Goal: Information Seeking & Learning: Compare options

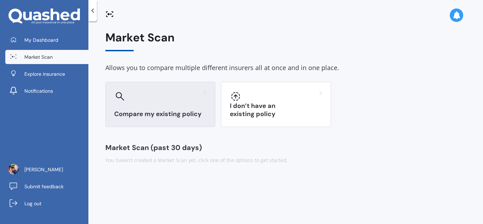
click at [151, 116] on h3 "Compare my existing policy" at bounding box center [160, 114] width 92 height 8
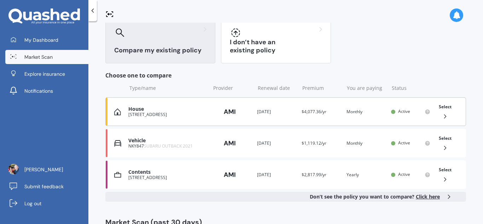
scroll to position [71, 0]
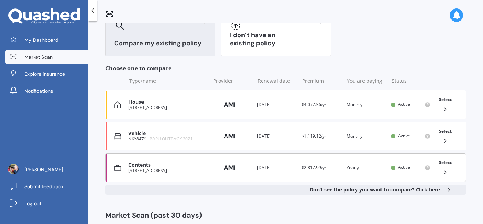
click at [443, 173] on icon at bounding box center [445, 172] width 7 height 7
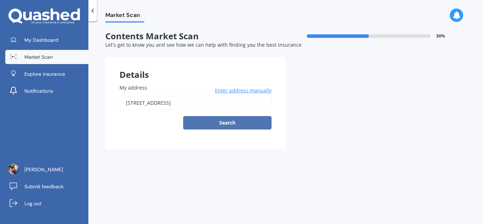
click at [226, 121] on button "Search" at bounding box center [227, 122] width 88 height 13
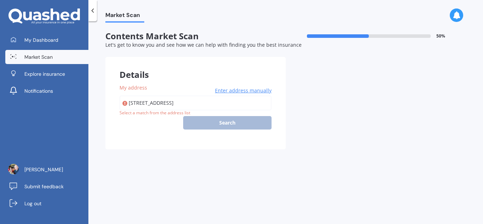
type input "[STREET_ADDRESS]"
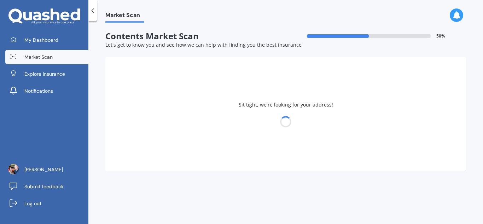
select select "08"
select select "01"
select select "1955"
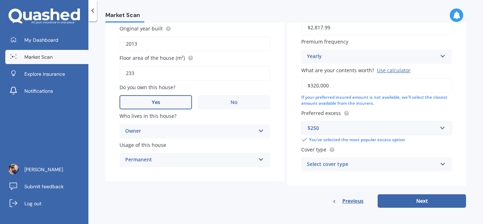
scroll to position [151, 0]
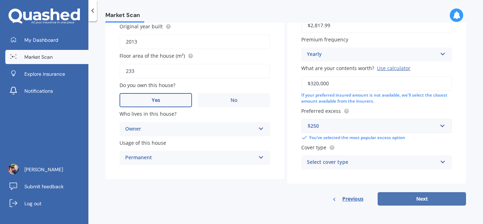
click at [414, 202] on button "Next" at bounding box center [422, 198] width 88 height 13
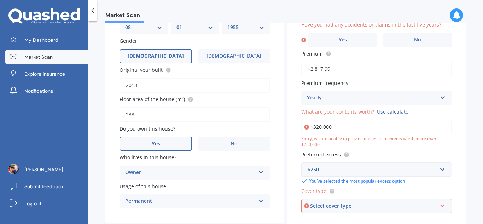
scroll to position [106, 0]
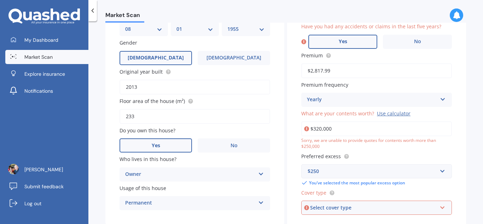
click at [347, 43] on label "Yes" at bounding box center [342, 42] width 69 height 14
click at [0, 0] on input "Yes" at bounding box center [0, 0] width 0 height 0
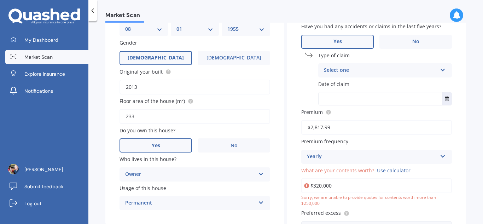
click at [440, 69] on icon at bounding box center [443, 68] width 6 height 5
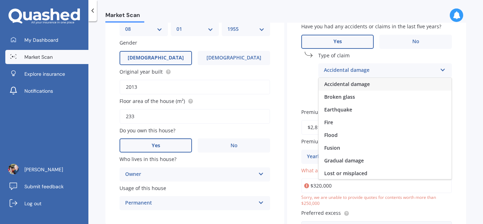
click at [361, 83] on span "Accidental damage" at bounding box center [347, 84] width 46 height 7
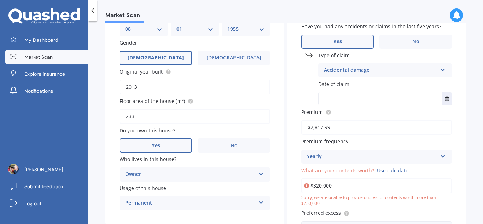
click at [349, 94] on input "text" at bounding box center [380, 98] width 123 height 13
click at [445, 97] on icon "Select date" at bounding box center [447, 98] width 4 height 5
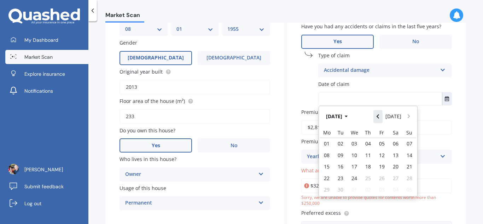
click at [378, 116] on icon "Navigate back" at bounding box center [378, 116] width 2 height 4
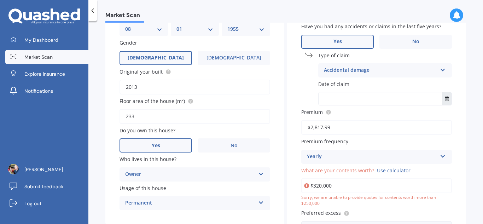
click at [445, 100] on icon "Select date" at bounding box center [447, 98] width 4 height 5
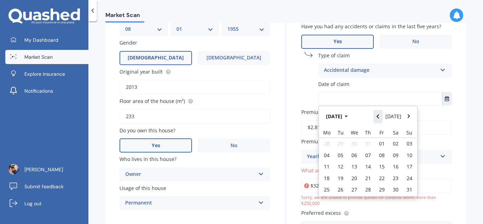
click at [378, 118] on icon "Navigate back" at bounding box center [377, 116] width 3 height 5
click at [341, 178] on span "22" at bounding box center [341, 178] width 6 height 7
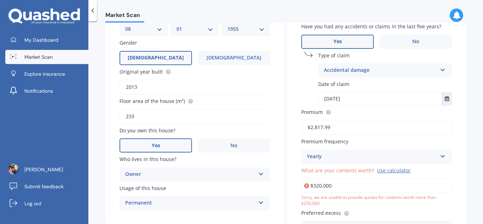
type input "22/07/2025"
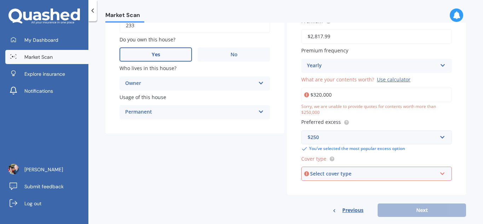
scroll to position [208, 0]
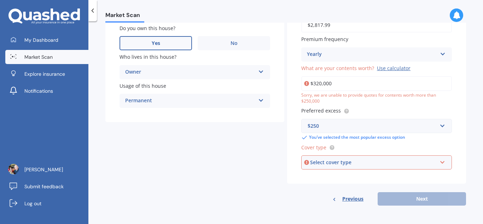
click at [393, 70] on div "Use calculator" at bounding box center [394, 68] width 34 height 7
click at [393, 76] on input "$320,000" at bounding box center [376, 83] width 151 height 15
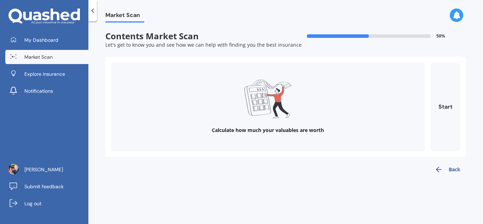
scroll to position [0, 0]
click at [447, 106] on button "Start" at bounding box center [445, 107] width 30 height 88
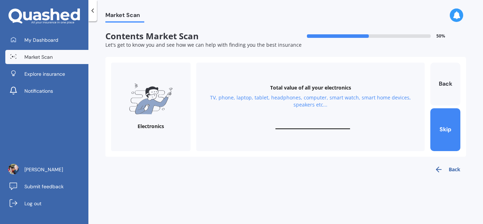
click at [319, 123] on input "text" at bounding box center [312, 125] width 75 height 7
type input "$12,500"
click at [443, 129] on button "Next" at bounding box center [445, 129] width 30 height 43
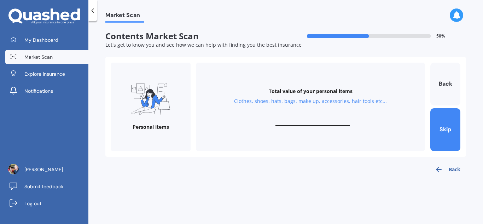
click at [319, 114] on div "Total value of your personal items Clothes, shoes, hats, bags, make up, accesso…" at bounding box center [310, 107] width 228 height 88
click at [299, 119] on input "text" at bounding box center [312, 122] width 75 height 7
type input "$19,000"
click at [440, 133] on button "Next" at bounding box center [445, 129] width 30 height 43
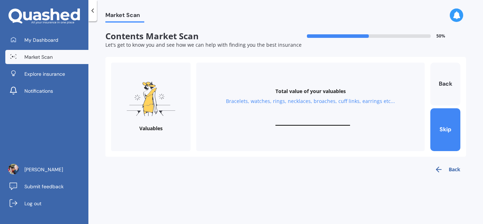
click at [318, 115] on div "Total value of your valuables Bracelets, watches, rings, necklaces, broaches, c…" at bounding box center [310, 107] width 228 height 88
click at [309, 117] on div "Total value of your valuables Bracelets, watches, rings, necklaces, broaches, c…" at bounding box center [310, 107] width 228 height 88
click at [302, 118] on div "Total value of your valuables Bracelets, watches, rings, necklaces, broaches, c…" at bounding box center [310, 107] width 228 height 88
click at [296, 121] on input "text" at bounding box center [312, 122] width 75 height 7
type input "$40,000"
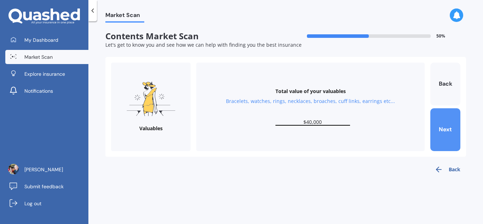
click at [439, 131] on button "Next" at bounding box center [445, 129] width 30 height 43
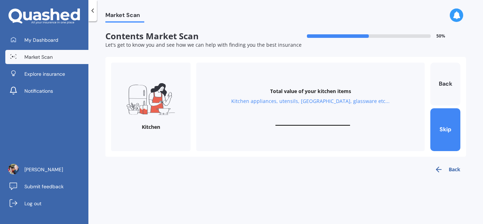
click at [316, 117] on div "Total value of your kitchen items Kitchen appliances, utensils, china, glasswar…" at bounding box center [310, 107] width 228 height 88
click at [304, 119] on input "text" at bounding box center [312, 122] width 75 height 7
type input "$8,000"
click at [444, 126] on button "Next" at bounding box center [445, 129] width 30 height 43
click at [302, 117] on div "Total value of your furniture In your bedrooms, lounge, dining, bathroom, gamin…" at bounding box center [310, 107] width 228 height 88
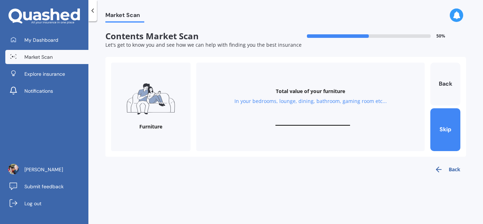
click at [316, 123] on input "text" at bounding box center [312, 122] width 75 height 7
type input "$40,000"
click at [440, 122] on button "Next" at bounding box center [445, 129] width 30 height 43
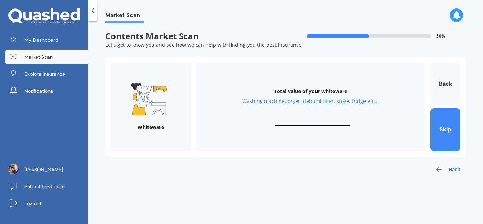
click at [307, 116] on div "Total value of your whiteware Washing machine, dryer, dehumidifier, stove, frid…" at bounding box center [310, 107] width 228 height 88
click at [312, 118] on div "Total value of your whiteware Washing machine, dryer, dehumidifier, stove, frid…" at bounding box center [310, 107] width 228 height 88
click at [310, 122] on input "text" at bounding box center [312, 122] width 75 height 7
type input "$8,000"
click at [443, 127] on button "Next" at bounding box center [445, 129] width 30 height 43
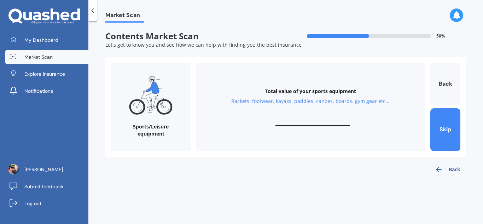
click at [310, 120] on input "text" at bounding box center [312, 122] width 75 height 7
type input "$10,000"
click at [447, 130] on button "Next" at bounding box center [445, 129] width 30 height 43
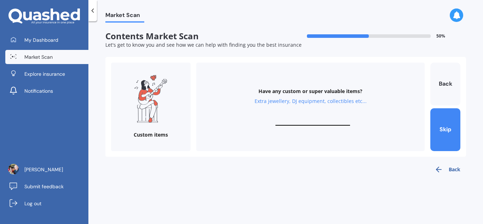
click at [305, 118] on div "Have any custom or super valuable items? Extra jewellery, DJ equipment, collect…" at bounding box center [310, 107] width 228 height 88
click at [312, 120] on input "text" at bounding box center [312, 122] width 75 height 7
type input "$5,000"
click at [449, 134] on button "Finish" at bounding box center [445, 129] width 30 height 43
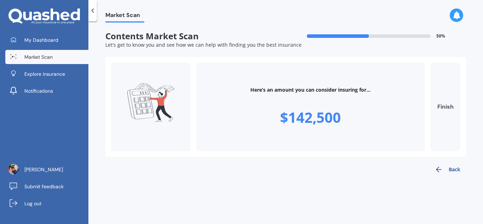
click at [445, 107] on button "Finish" at bounding box center [445, 107] width 30 height 88
type input "$142,500"
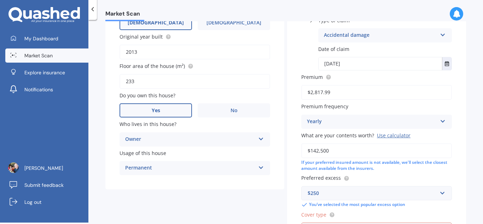
scroll to position [152, 0]
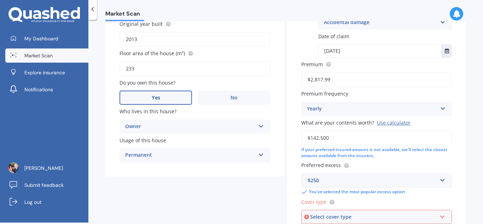
click at [350, 143] on input "$142,500" at bounding box center [376, 137] width 151 height 15
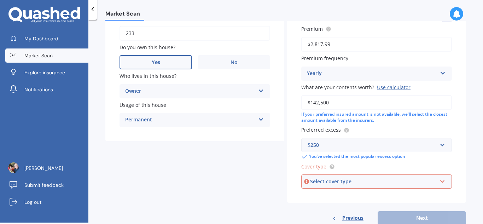
scroll to position [208, 0]
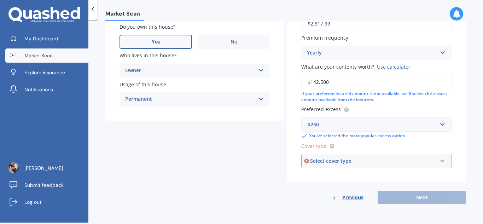
click at [440, 159] on icon at bounding box center [443, 159] width 6 height 5
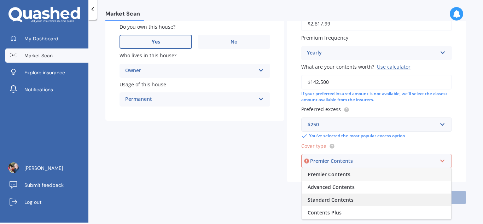
click at [341, 199] on span "Standard Contents" at bounding box center [331, 199] width 46 height 7
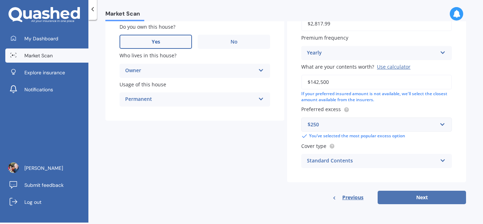
click at [419, 197] on button "Next" at bounding box center [422, 197] width 88 height 13
select select "08"
select select "01"
select select "1955"
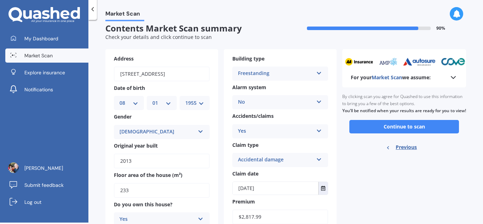
scroll to position [0, 0]
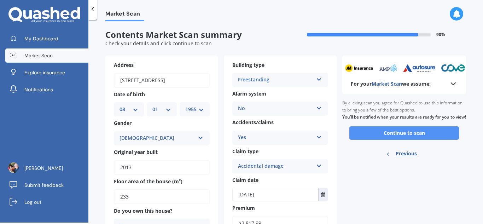
click at [407, 140] on button "Continue to scan" at bounding box center [404, 132] width 110 height 13
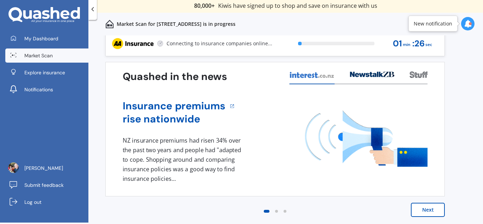
scroll to position [6, 0]
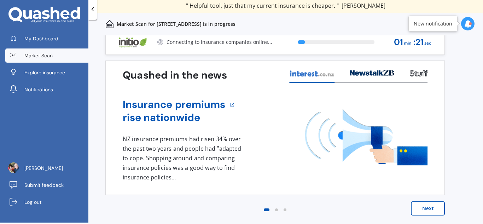
click at [427, 209] on button "Next" at bounding box center [428, 208] width 34 height 14
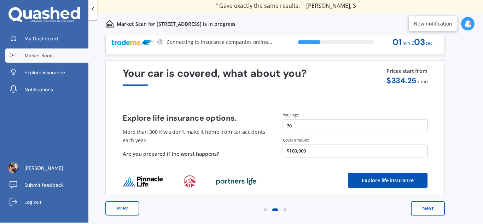
click at [427, 211] on button "Next" at bounding box center [428, 208] width 34 height 14
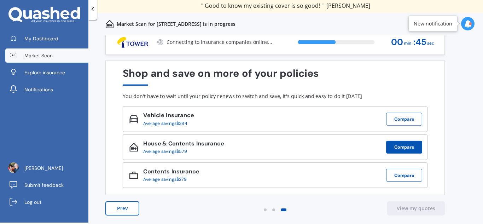
click at [410, 146] on button "Compare" at bounding box center [404, 147] width 36 height 13
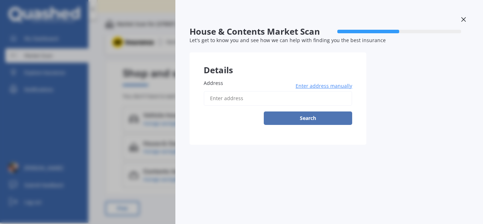
click at [316, 117] on button "Search" at bounding box center [308, 117] width 88 height 13
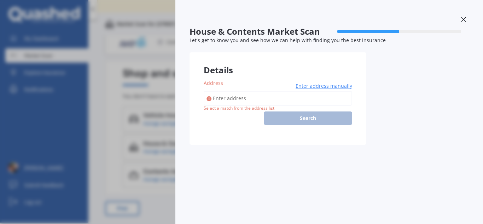
click at [248, 100] on input "Address" at bounding box center [278, 98] width 149 height 15
type input "3 Kibblewhite Road, Masterton 5810"
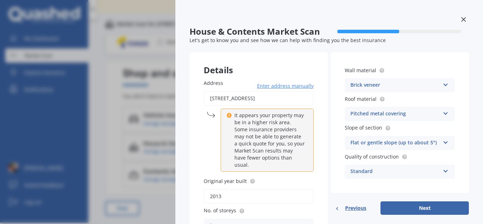
click at [443, 82] on icon at bounding box center [446, 83] width 6 height 5
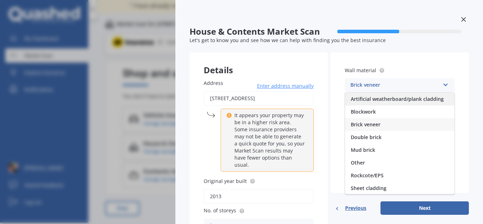
click at [385, 99] on span "Artificial weatherboard/plank cladding" at bounding box center [397, 98] width 93 height 7
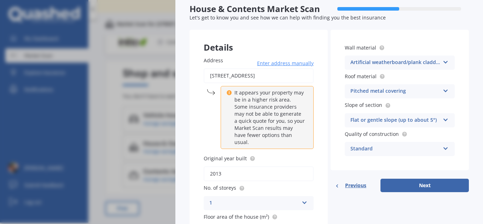
scroll to position [35, 0]
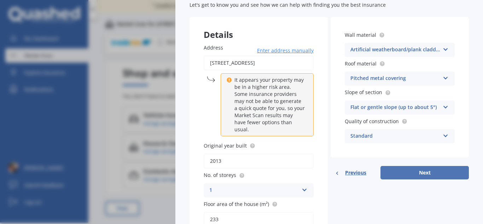
click at [425, 170] on button "Next" at bounding box center [424, 172] width 88 height 13
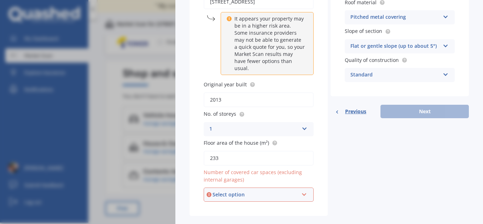
scroll to position [108, 0]
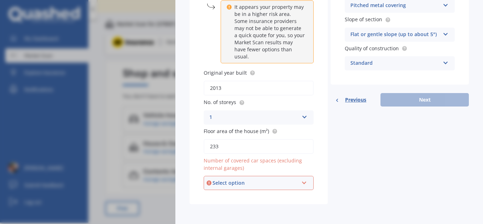
click at [303, 183] on icon at bounding box center [304, 181] width 6 height 5
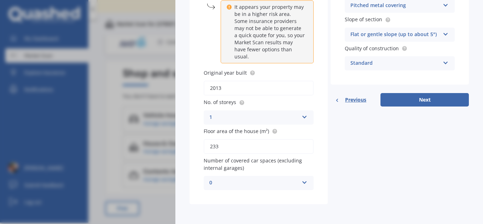
click at [356, 174] on div "Details Address 3 Kibblewhite Road, Masterton 5810 Enter address manually It ap…" at bounding box center [329, 74] width 279 height 260
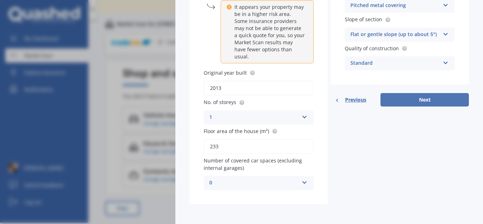
click at [413, 99] on button "Next" at bounding box center [424, 99] width 88 height 13
select select "08"
select select "01"
select select "1955"
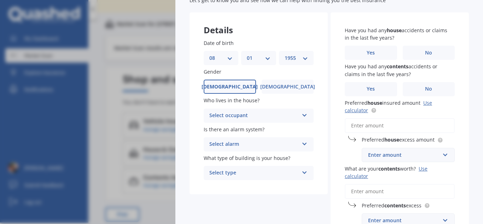
scroll to position [29, 0]
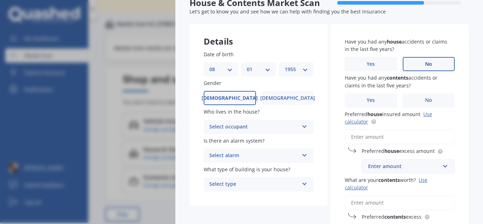
click at [429, 66] on span "No" at bounding box center [428, 64] width 7 height 6
click at [0, 0] on input "No" at bounding box center [0, 0] width 0 height 0
click at [371, 103] on span "Yes" at bounding box center [371, 100] width 8 height 6
click at [0, 0] on input "Yes" at bounding box center [0, 0] width 0 height 0
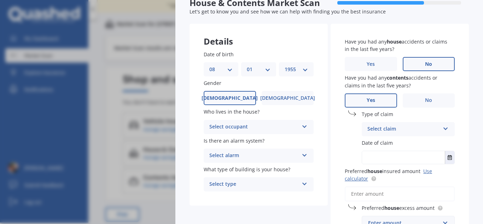
click at [439, 128] on div "Select claim Accidental damage Broken glass Earthquake Fire Flood Fusion Gradua…" at bounding box center [408, 129] width 93 height 14
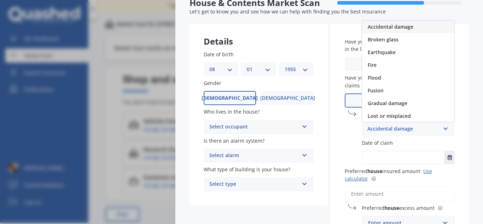
click at [400, 27] on span "Accidental damage" at bounding box center [391, 26] width 46 height 7
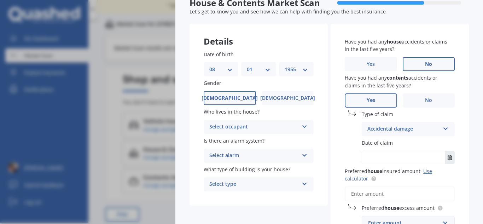
click at [447, 161] on button "Select date" at bounding box center [450, 157] width 10 height 13
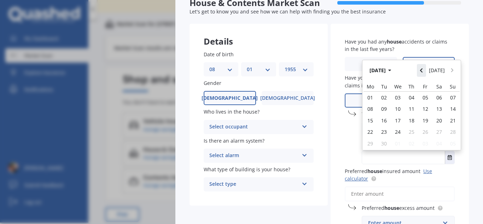
click at [423, 71] on icon "Navigate back" at bounding box center [421, 70] width 3 height 5
click at [385, 130] on span "22" at bounding box center [384, 131] width 6 height 7
type input "22/07/2025"
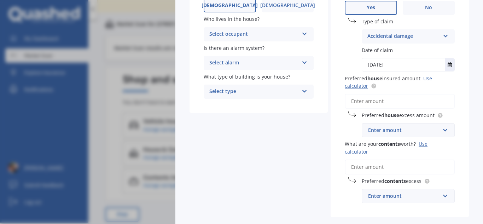
scroll to position [135, 0]
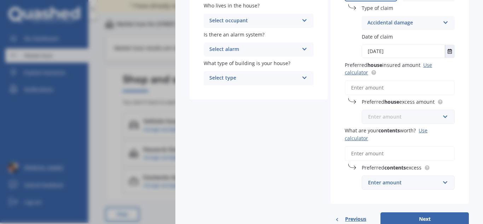
click at [443, 114] on input "text" at bounding box center [405, 116] width 87 height 13
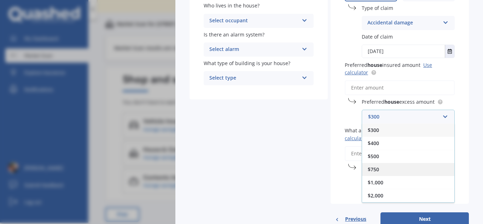
click at [373, 170] on span "$750" at bounding box center [373, 169] width 11 height 7
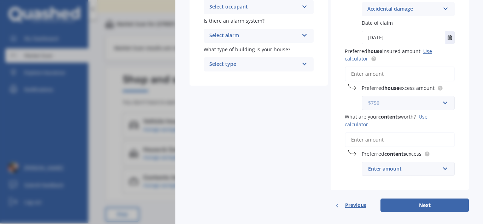
scroll to position [156, 0]
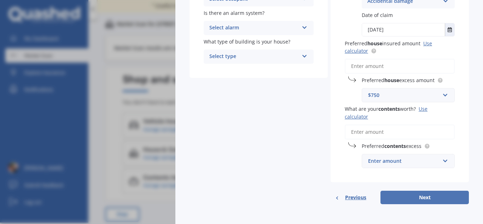
click at [424, 198] on button "Next" at bounding box center [424, 197] width 88 height 13
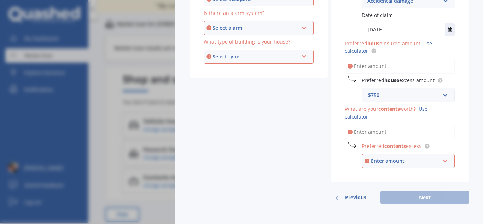
scroll to position [136, 0]
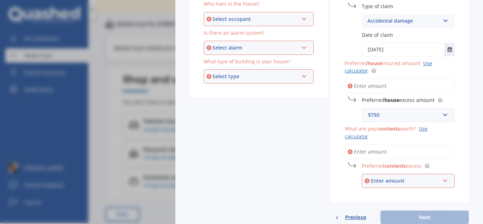
click at [426, 65] on link "Use calculator" at bounding box center [388, 67] width 87 height 14
click at [371, 87] on input "Preferred house insured amount Use calculator" at bounding box center [400, 86] width 110 height 15
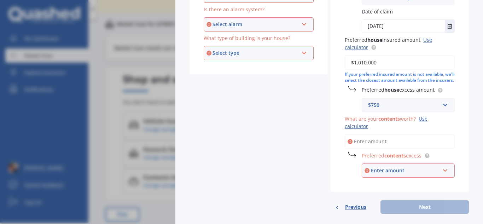
scroll to position [172, 0]
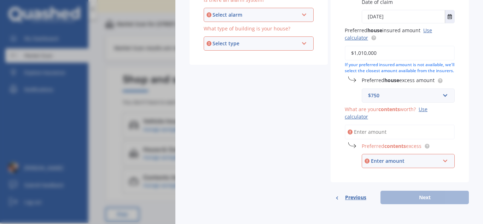
type input "$1,010,000"
click at [375, 134] on input "What are your contents worth? Use calculator" at bounding box center [400, 131] width 110 height 15
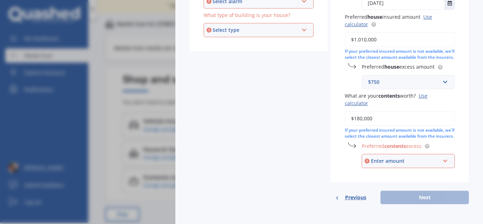
scroll to position [195, 0]
type input "$180,000"
click at [406, 160] on div "Enter amount" at bounding box center [405, 161] width 69 height 8
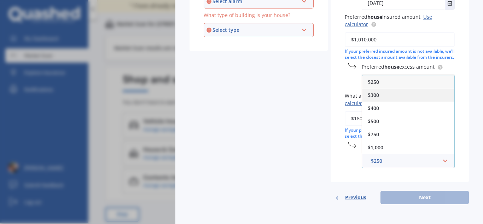
click at [373, 97] on span "$300" at bounding box center [373, 95] width 11 height 7
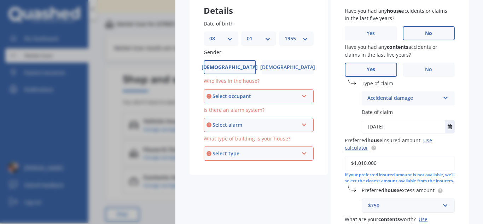
scroll to position [53, 0]
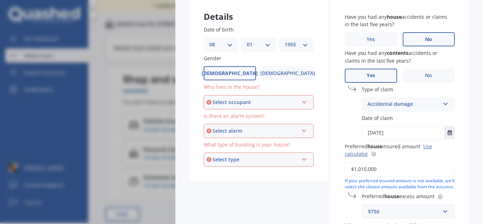
click at [304, 102] on icon at bounding box center [304, 100] width 6 height 5
click at [219, 115] on span "Owner" at bounding box center [218, 115] width 16 height 7
click at [304, 130] on icon at bounding box center [304, 129] width 6 height 5
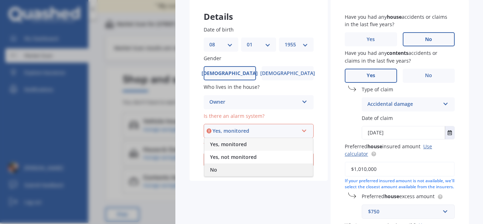
click at [213, 169] on span "No" at bounding box center [213, 169] width 7 height 7
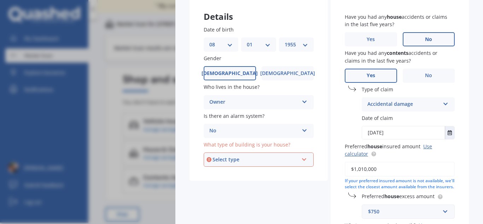
click at [303, 162] on div "Select type Freestanding Multi-unit (in a block of 6 or less) Multi-unit (in a …" at bounding box center [259, 159] width 110 height 14
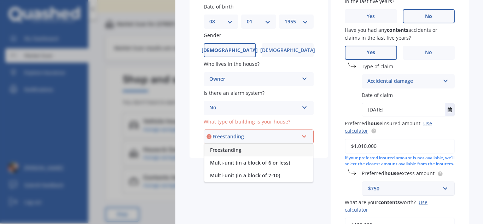
scroll to position [89, 0]
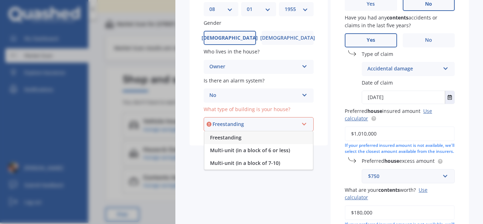
click at [228, 138] on span "Freestanding" at bounding box center [225, 137] width 31 height 7
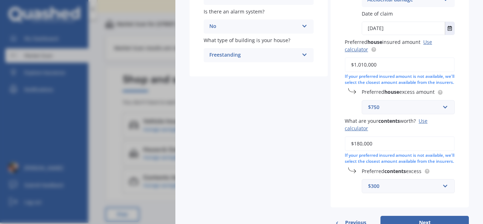
scroll to position [195, 0]
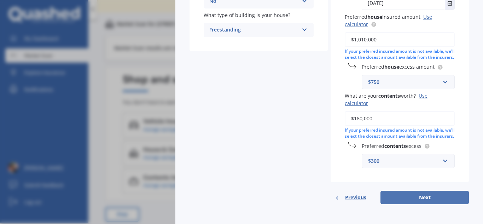
click at [413, 194] on button "Next" at bounding box center [424, 197] width 88 height 13
select select "08"
select select "01"
select select "1955"
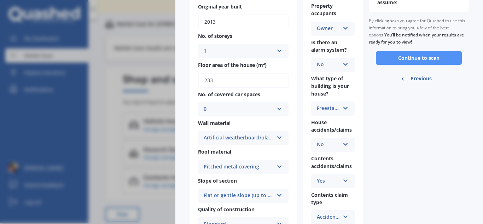
scroll to position [2, 0]
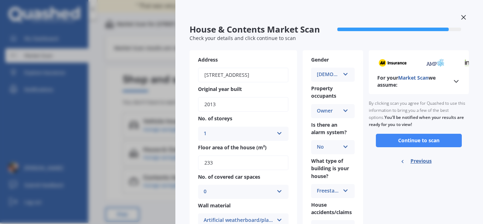
click at [423, 138] on button "Continue to scan" at bounding box center [419, 140] width 86 height 13
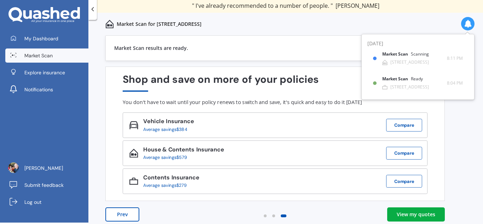
scroll to position [6, 0]
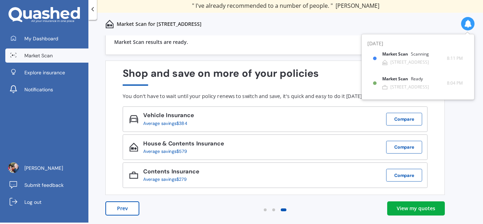
click at [428, 206] on div "View my quotes" at bounding box center [416, 208] width 39 height 7
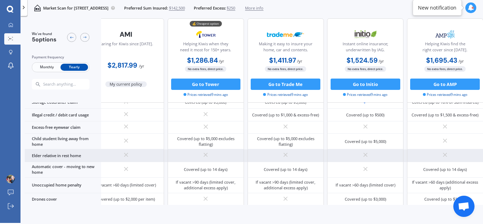
scroll to position [508, 20]
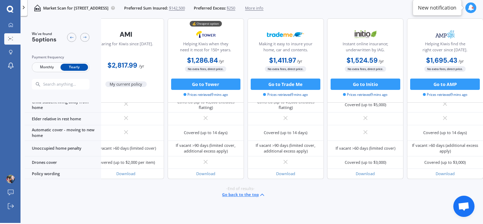
click at [240, 192] on button "Go back to the top" at bounding box center [243, 194] width 43 height 7
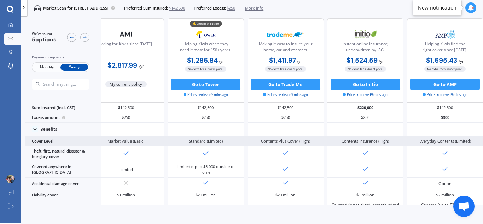
scroll to position [0, 20]
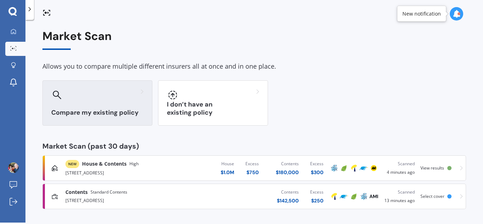
scroll to position [2, 0]
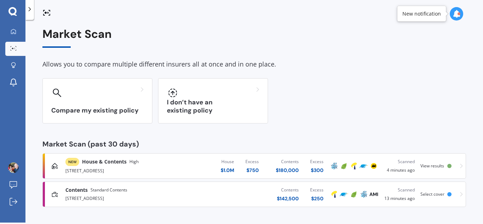
click at [437, 166] on span "View results" at bounding box center [432, 166] width 24 height 6
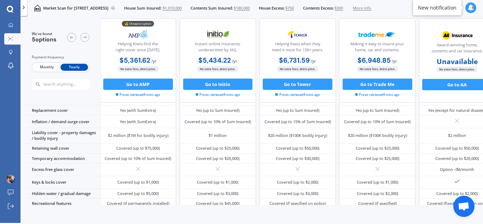
scroll to position [88, 2]
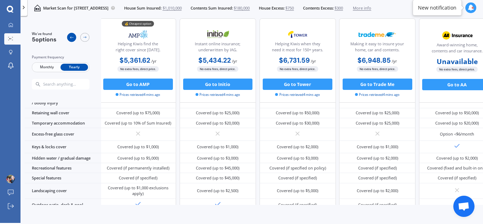
click at [73, 39] on icon at bounding box center [71, 37] width 5 height 5
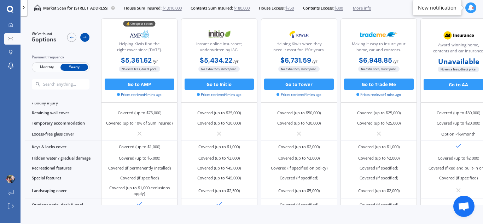
click at [86, 36] on icon at bounding box center [85, 37] width 5 height 5
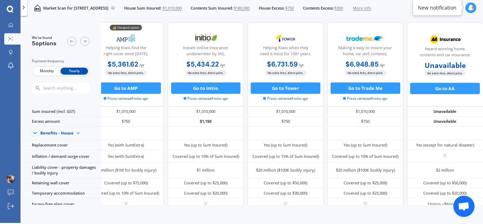
scroll to position [0, 20]
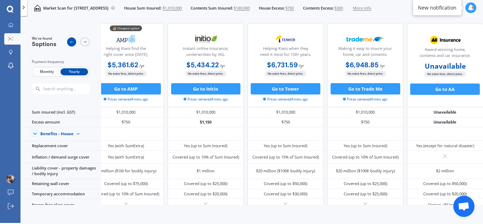
click at [68, 43] on div at bounding box center [71, 41] width 9 height 9
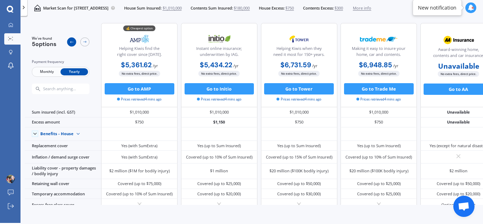
click at [68, 43] on div at bounding box center [71, 41] width 9 height 9
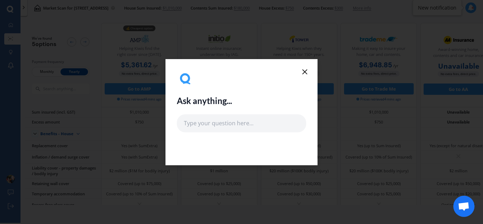
click at [305, 71] on icon at bounding box center [305, 72] width 8 height 8
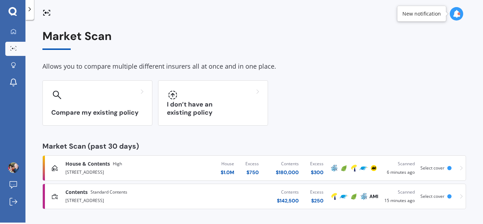
scroll to position [2, 0]
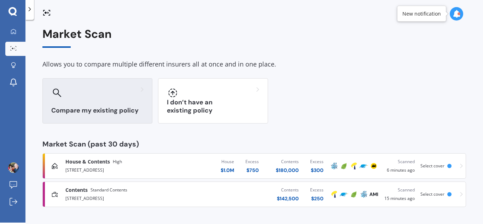
click at [96, 111] on h3 "Compare my existing policy" at bounding box center [97, 110] width 92 height 8
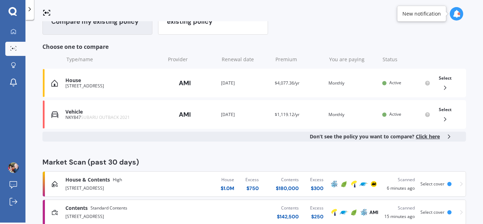
scroll to position [108, 0]
